Goal: Transaction & Acquisition: Book appointment/travel/reservation

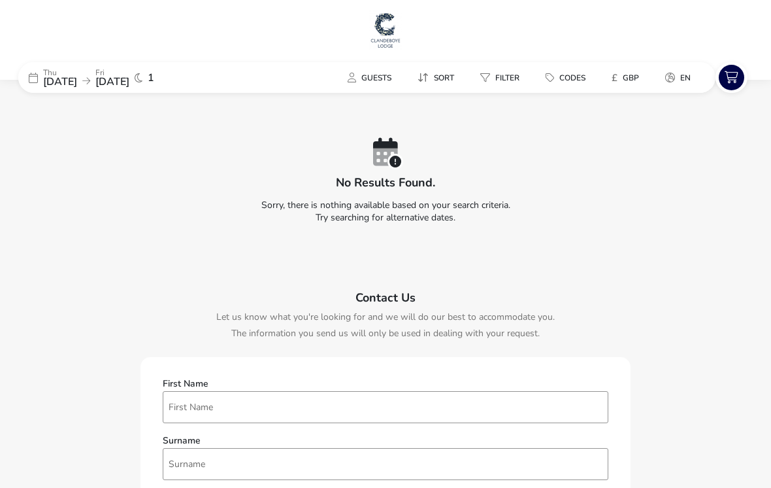
click at [77, 81] on span "[DATE]" at bounding box center [60, 82] width 34 height 14
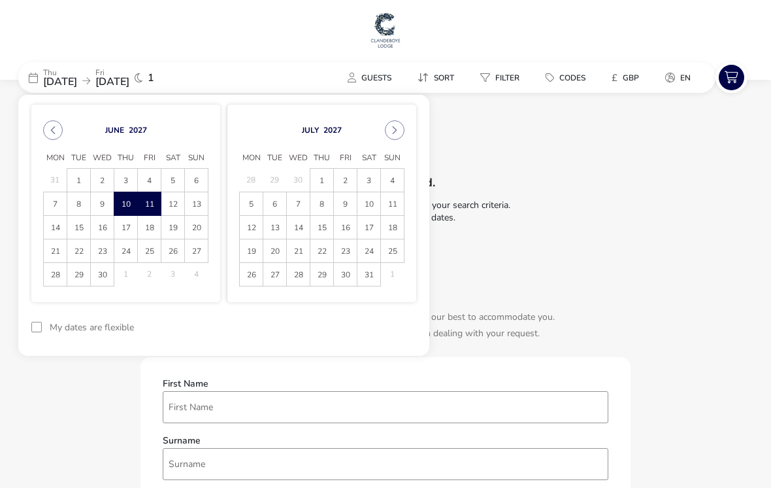
click at [55, 127] on icon "Previous Month" at bounding box center [53, 130] width 5 height 8
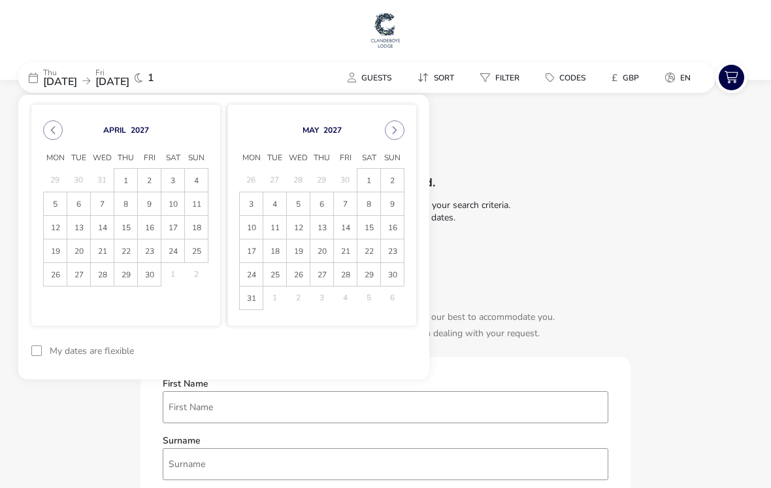
click at [52, 131] on icon "Previous Month" at bounding box center [53, 130] width 5 height 8
click at [50, 132] on icon "Previous Month" at bounding box center [52, 129] width 9 height 9
click at [50, 136] on button "Previous Month" at bounding box center [53, 130] width 20 height 20
click at [50, 139] on button "Previous Month" at bounding box center [53, 130] width 20 height 20
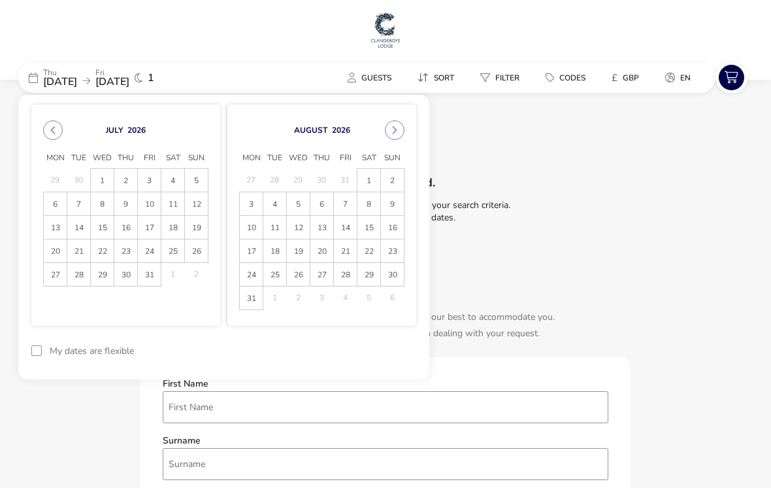
click at [50, 135] on button "Previous Month" at bounding box center [53, 130] width 20 height 20
click at [124, 202] on span "11" at bounding box center [126, 204] width 22 height 23
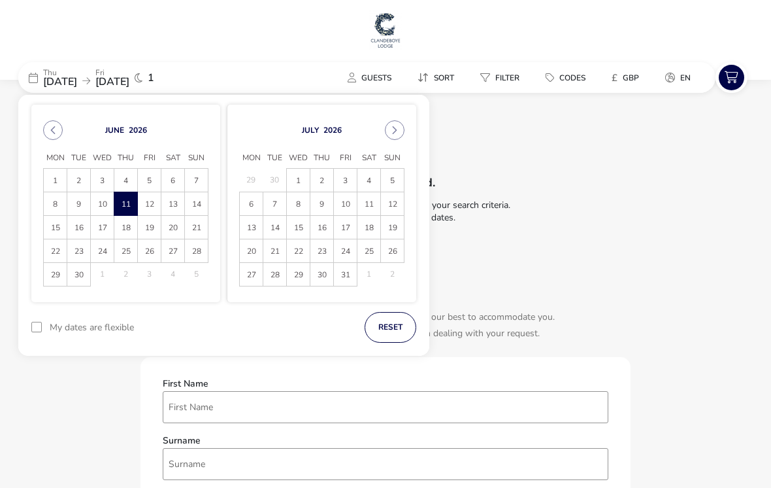
click at [123, 202] on span "11" at bounding box center [125, 203] width 23 height 23
click at [150, 203] on span "12" at bounding box center [150, 204] width 22 height 23
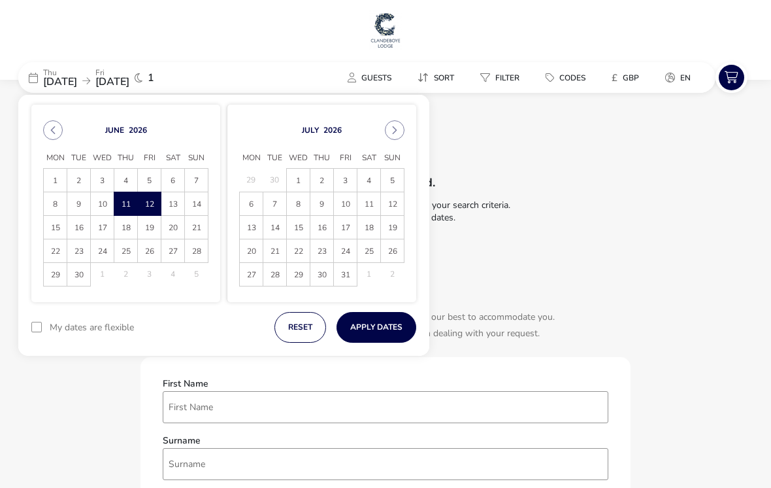
click at [390, 323] on button "Apply Dates" at bounding box center [377, 327] width 80 height 31
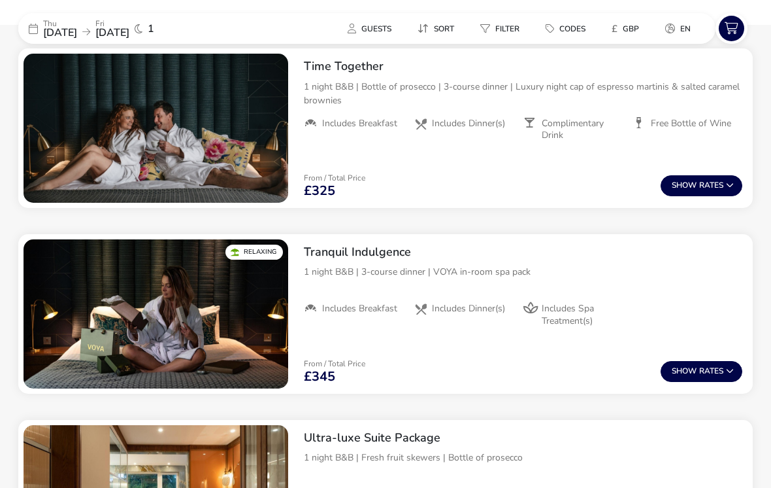
scroll to position [882, 0]
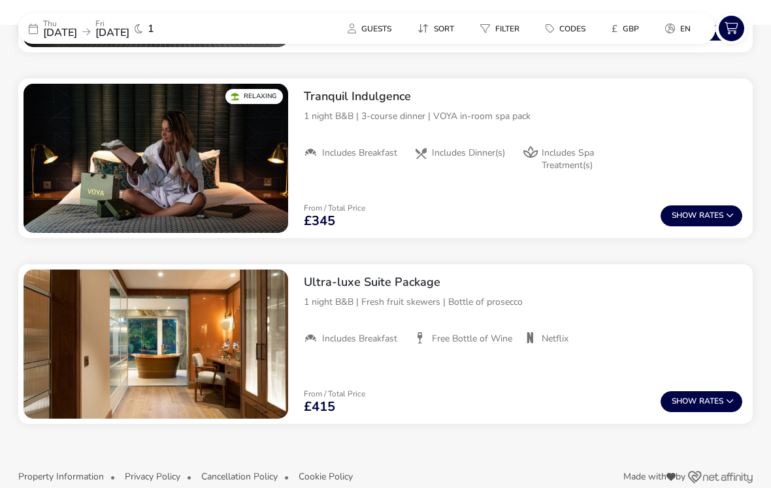
click at [718, 400] on button "Show Rates" at bounding box center [702, 401] width 82 height 21
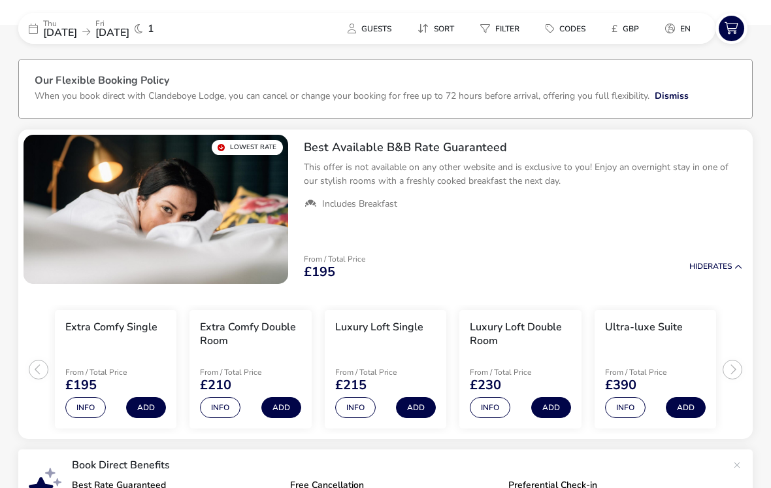
scroll to position [42, 0]
